Goal: Navigation & Orientation: Go to known website

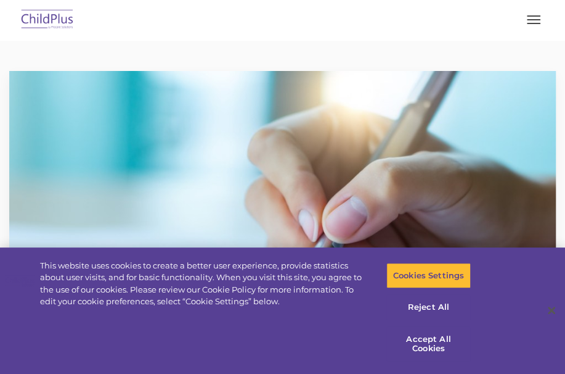
click at [37, 21] on img at bounding box center [48, 20] width 58 height 29
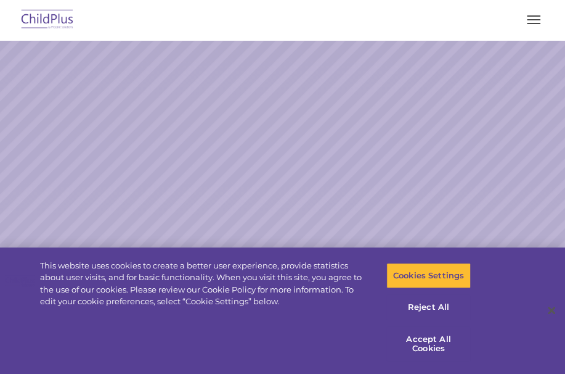
select select "MEDIUM"
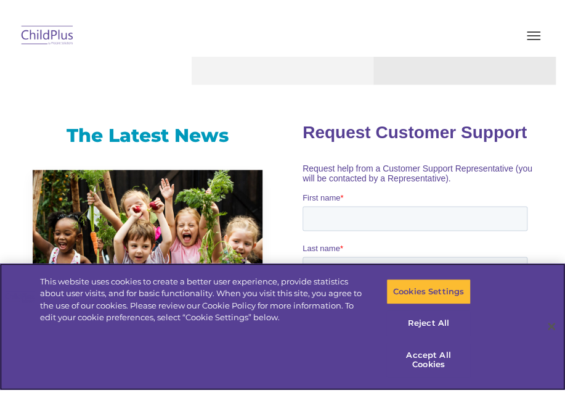
scroll to position [699, 0]
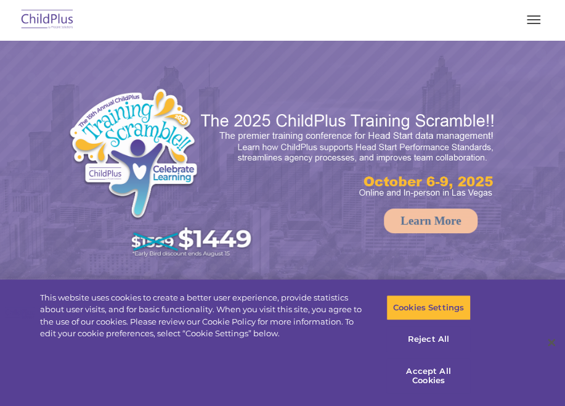
select select "MEDIUM"
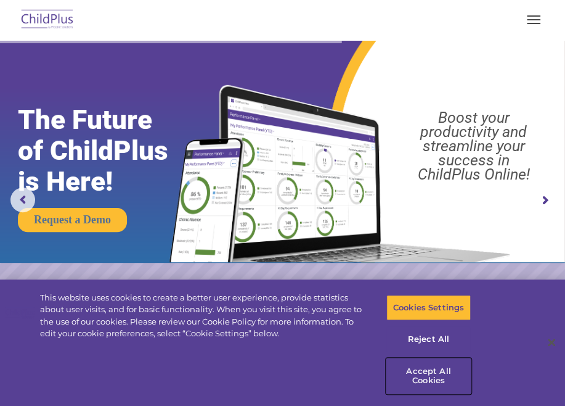
click at [430, 379] on button "Accept All Cookies" at bounding box center [429, 375] width 85 height 35
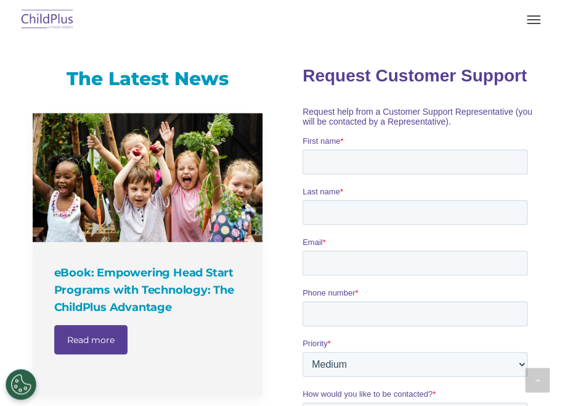
scroll to position [723, 0]
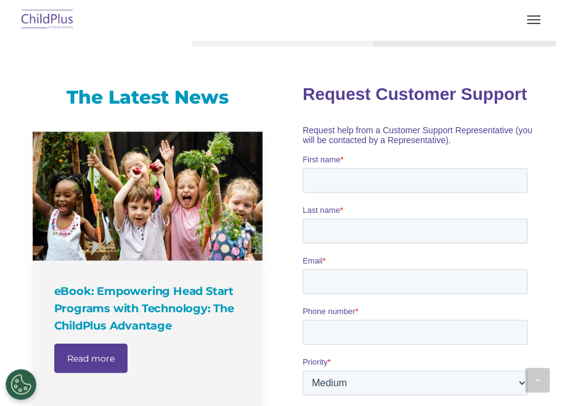
click at [532, 19] on button "button" at bounding box center [534, 20] width 26 height 20
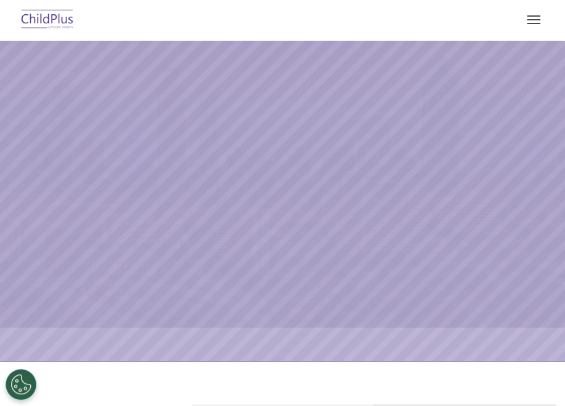
select select "MEDIUM"
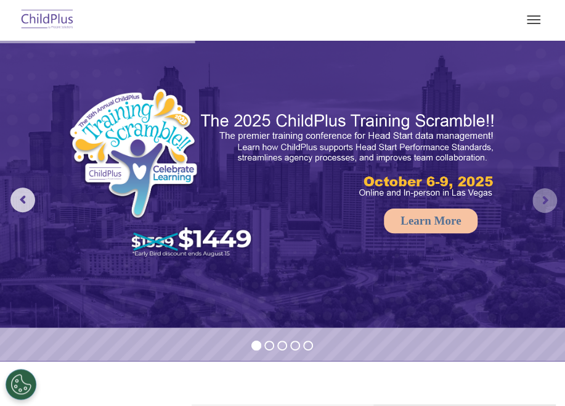
click at [543, 203] on rs-arrow at bounding box center [545, 200] width 25 height 25
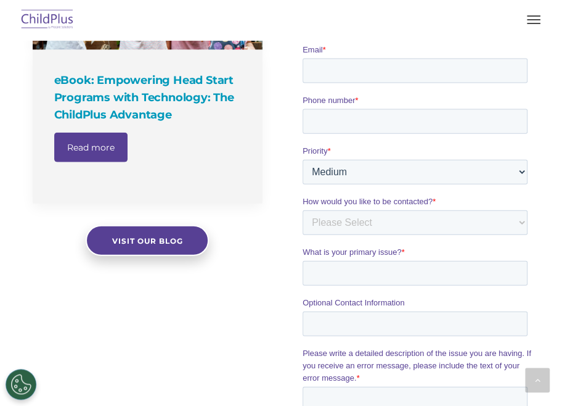
scroll to position [934, 0]
